Goal: Information Seeking & Learning: Learn about a topic

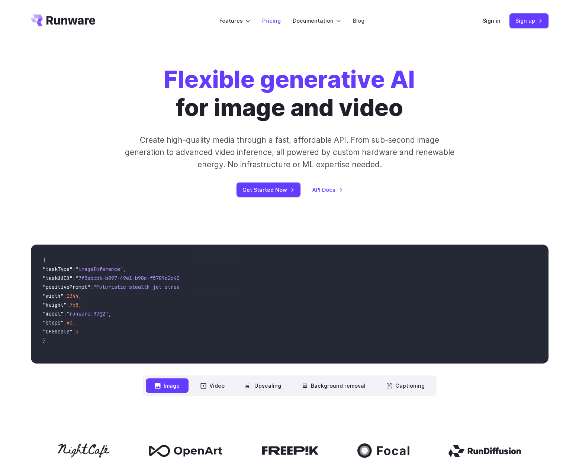
click at [272, 23] on link "Pricing" at bounding box center [271, 20] width 19 height 9
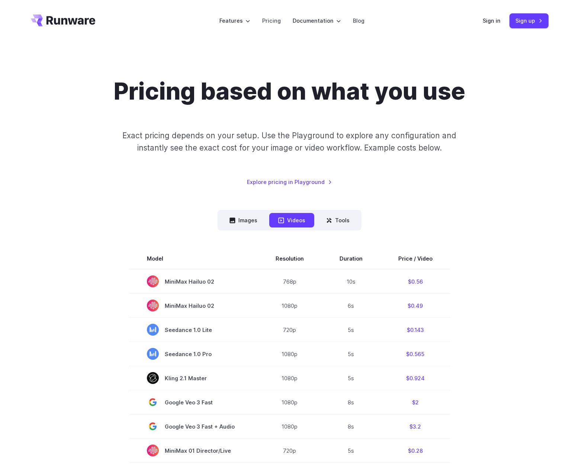
click at [61, 18] on icon "Go to /" at bounding box center [71, 20] width 49 height 9
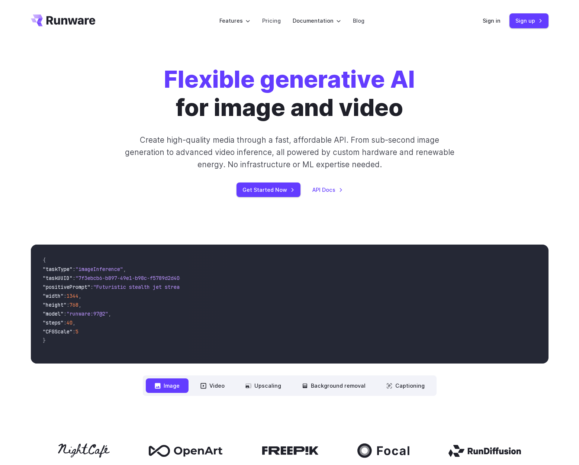
click at [174, 195] on div "Get Started Now API Docs" at bounding box center [290, 190] width 414 height 15
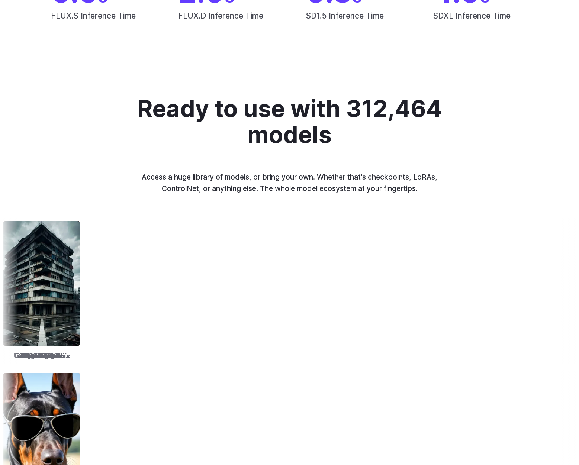
scroll to position [748, 0]
